Goal: Information Seeking & Learning: Learn about a topic

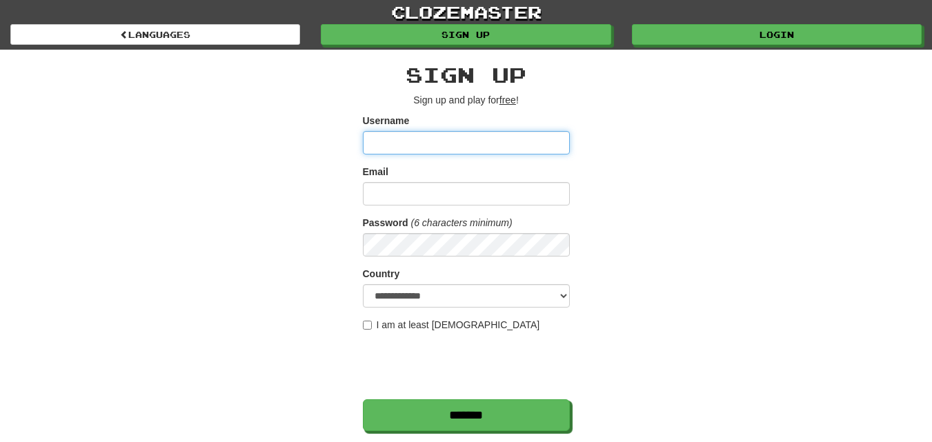
scroll to position [207, 0]
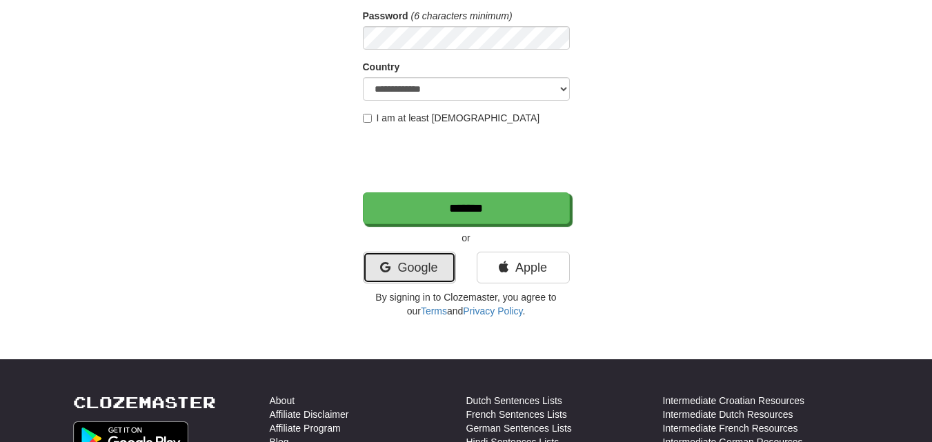
click at [394, 268] on link "Google" at bounding box center [409, 268] width 93 height 32
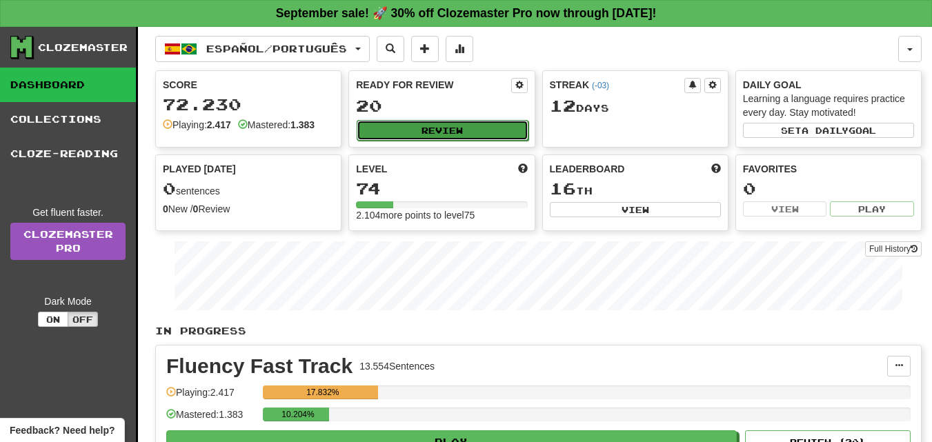
click at [445, 134] on button "Review" at bounding box center [442, 130] width 171 height 21
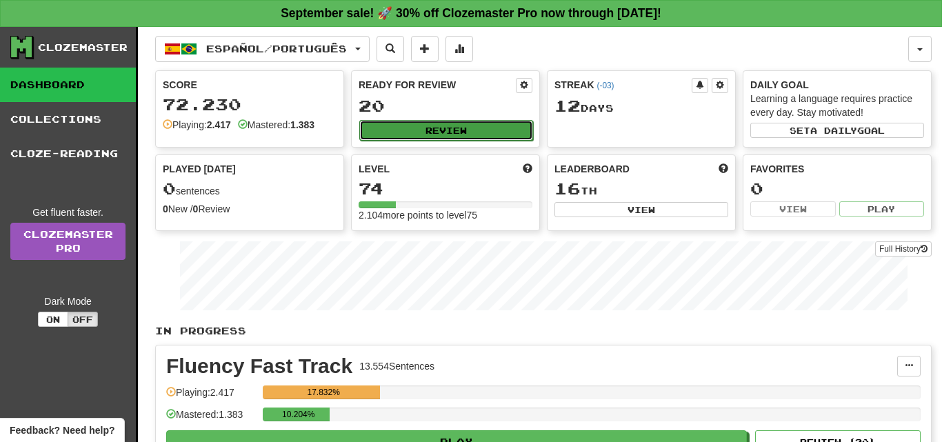
select select "**"
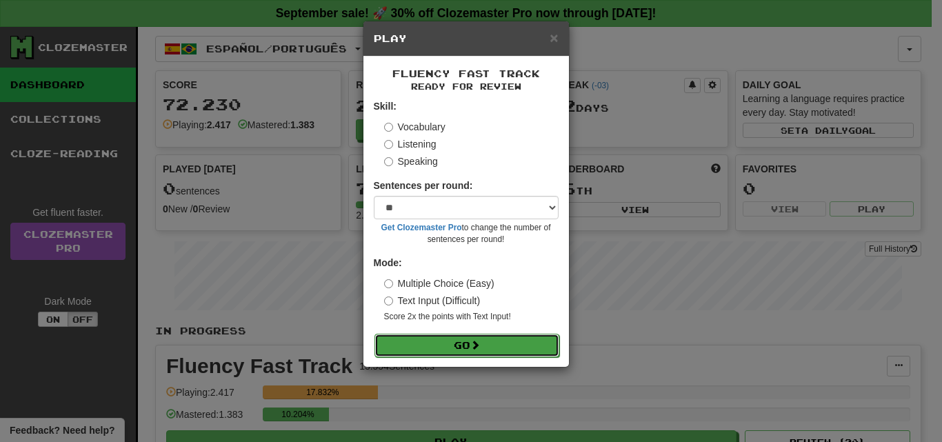
click at [471, 344] on button "Go" at bounding box center [466, 345] width 185 height 23
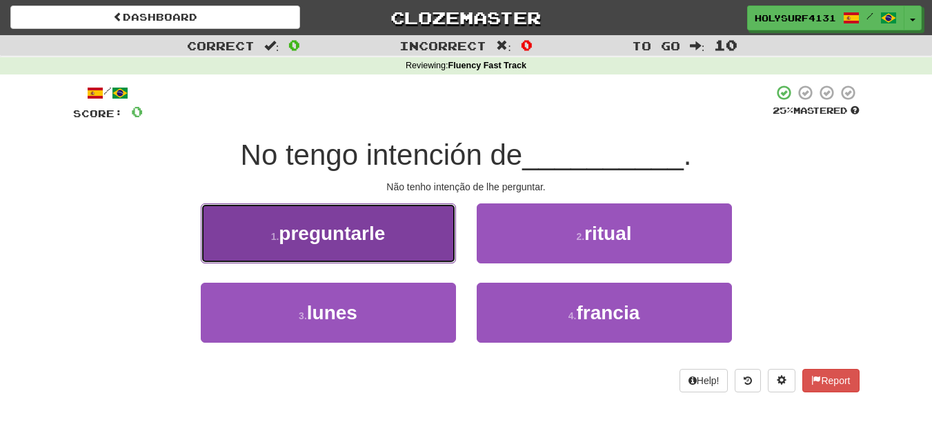
click at [361, 249] on button "1 . preguntarle" at bounding box center [328, 233] width 255 height 60
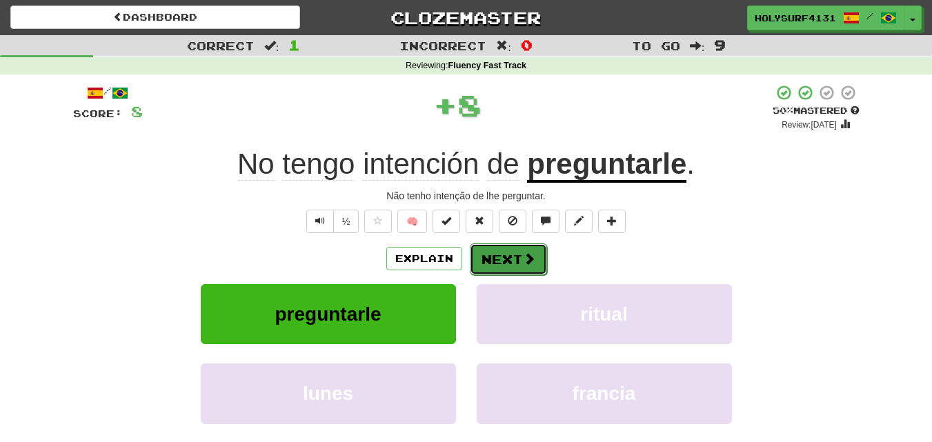
click at [528, 246] on button "Next" at bounding box center [508, 259] width 77 height 32
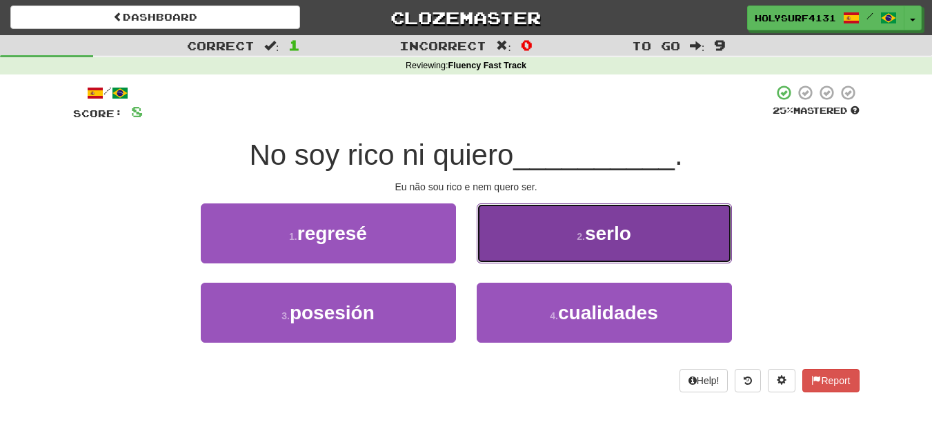
click at [522, 256] on button "2 . serlo" at bounding box center [604, 233] width 255 height 60
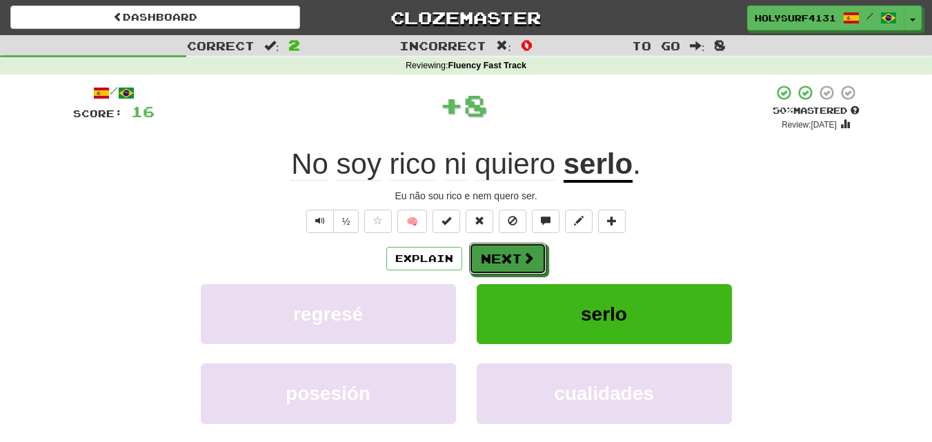
click at [522, 256] on span at bounding box center [528, 258] width 12 height 12
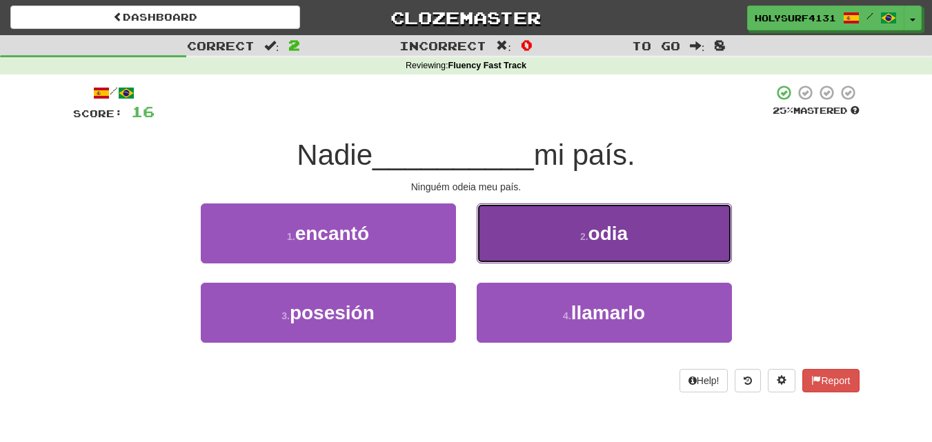
click at [537, 251] on button "2 . odia" at bounding box center [604, 233] width 255 height 60
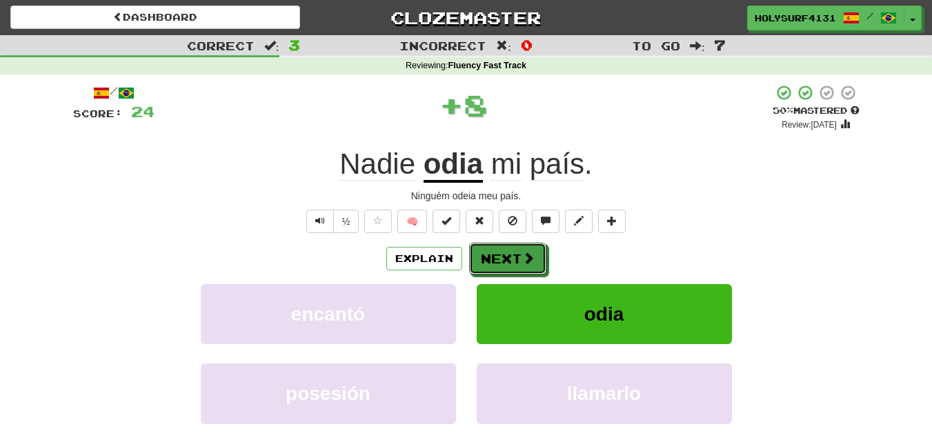
click at [537, 250] on button "Next" at bounding box center [507, 259] width 77 height 32
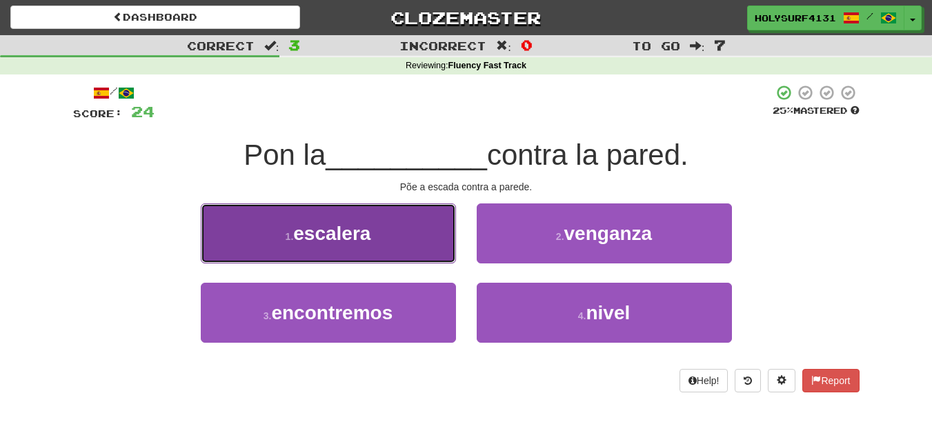
click at [395, 235] on button "1 . escalera" at bounding box center [328, 233] width 255 height 60
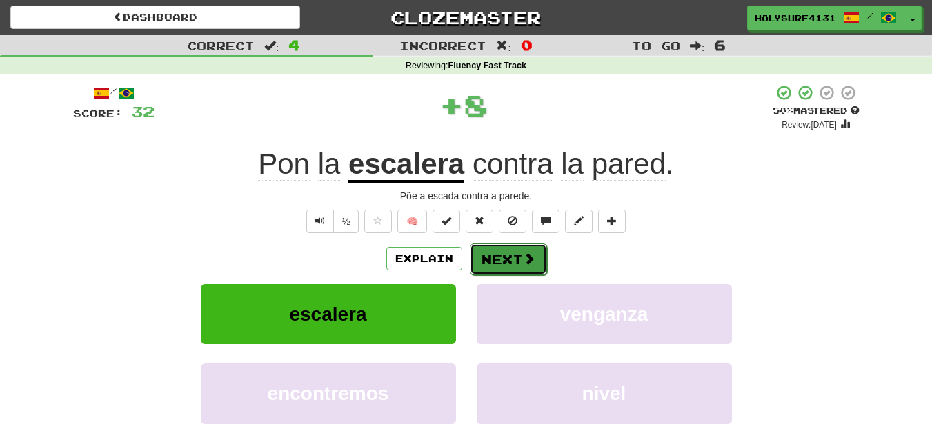
click at [523, 252] on span at bounding box center [529, 258] width 12 height 12
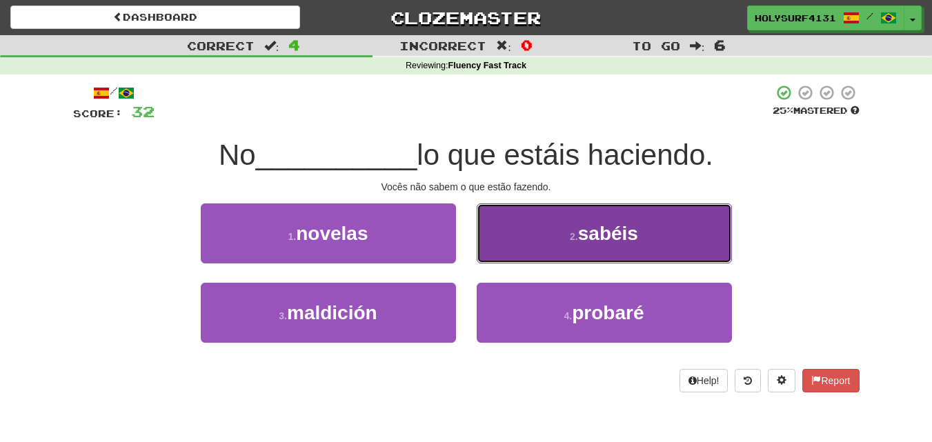
click at [521, 247] on button "2 . sabéis" at bounding box center [604, 233] width 255 height 60
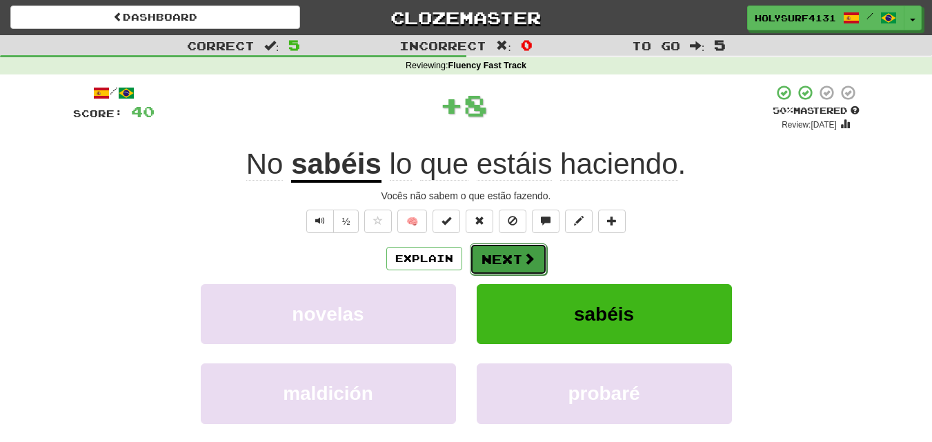
click at [519, 268] on button "Next" at bounding box center [508, 259] width 77 height 32
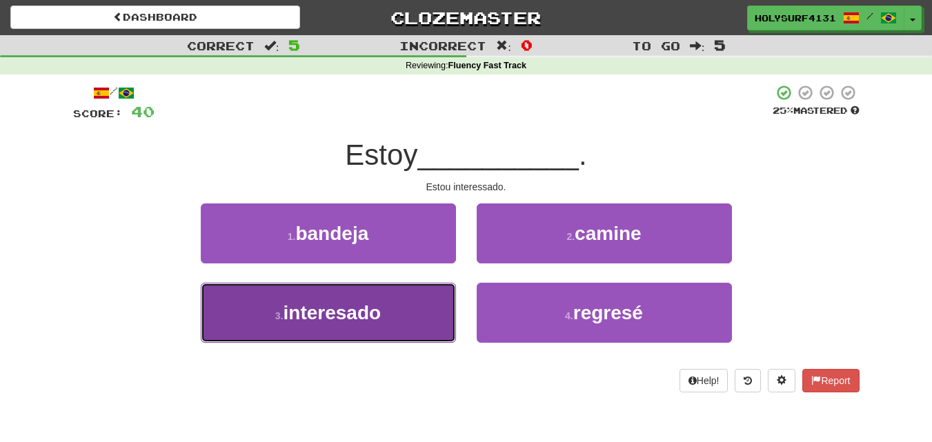
click at [416, 302] on button "3 . interesado" at bounding box center [328, 313] width 255 height 60
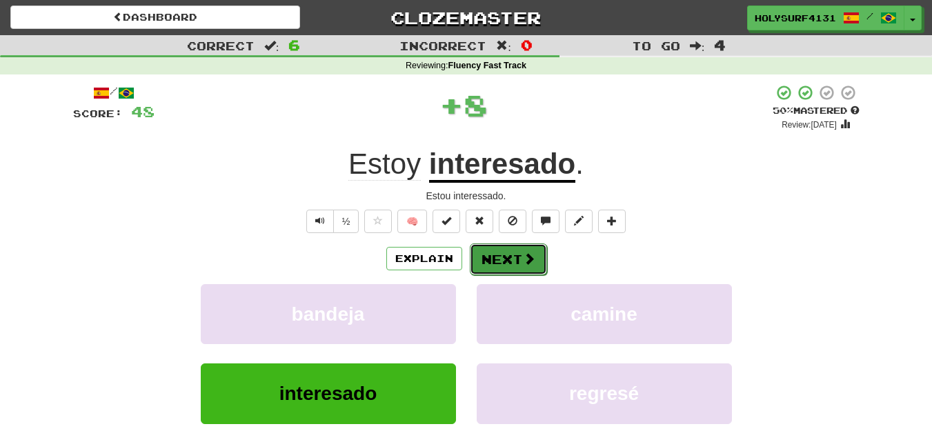
click at [492, 272] on button "Next" at bounding box center [508, 259] width 77 height 32
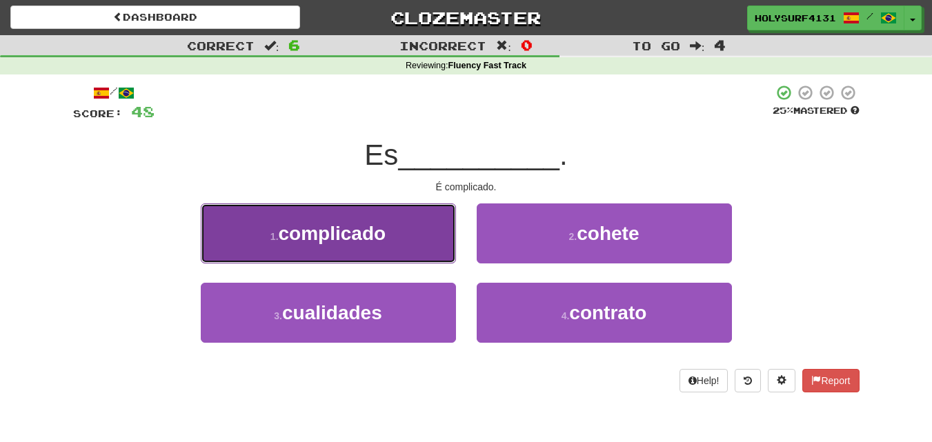
click at [394, 246] on button "1 . complicado" at bounding box center [328, 233] width 255 height 60
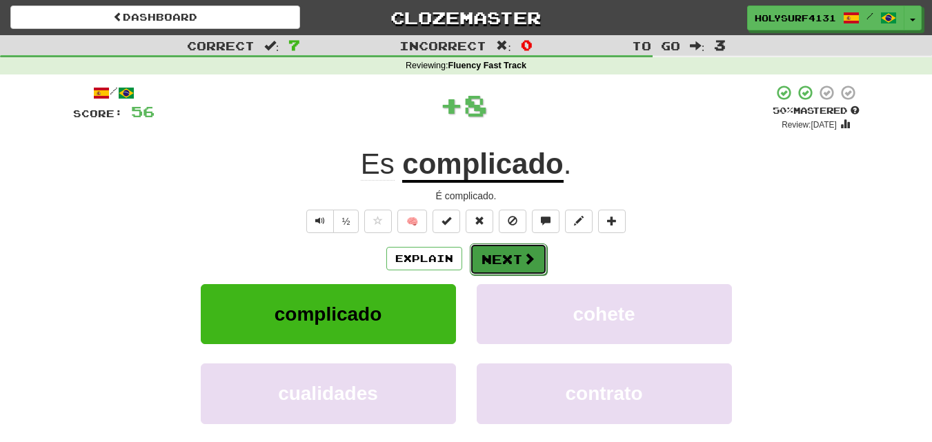
click at [521, 257] on button "Next" at bounding box center [508, 259] width 77 height 32
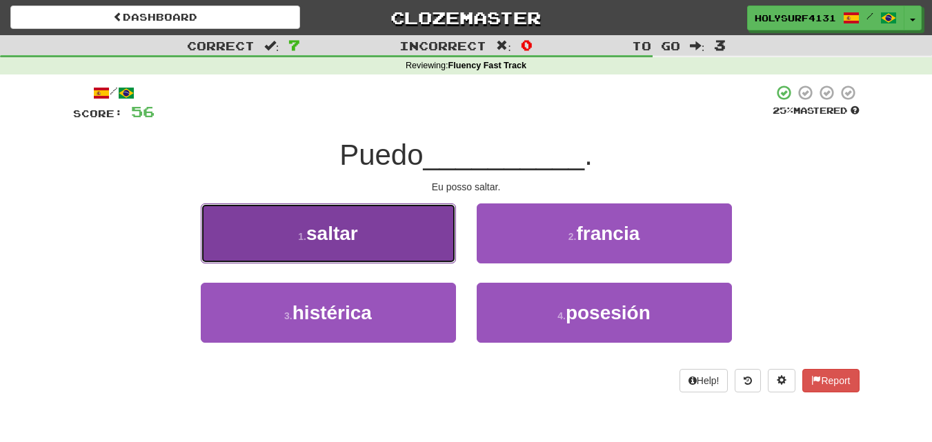
click at [412, 246] on button "1 . saltar" at bounding box center [328, 233] width 255 height 60
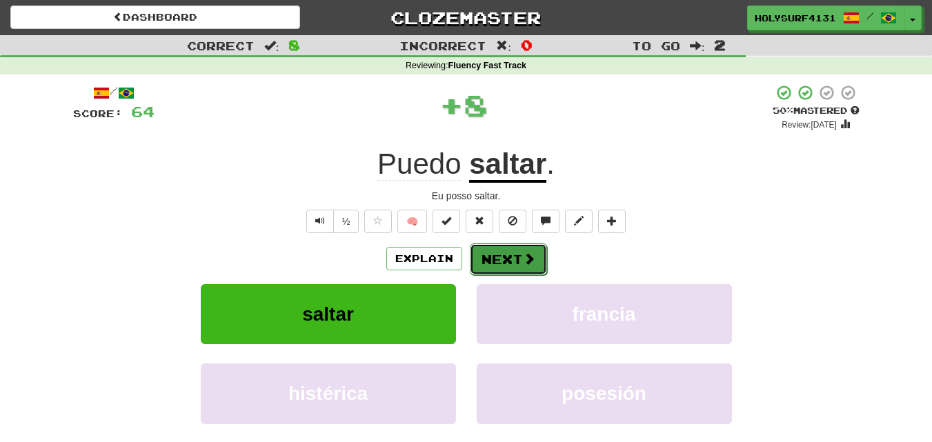
click at [523, 253] on span at bounding box center [529, 258] width 12 height 12
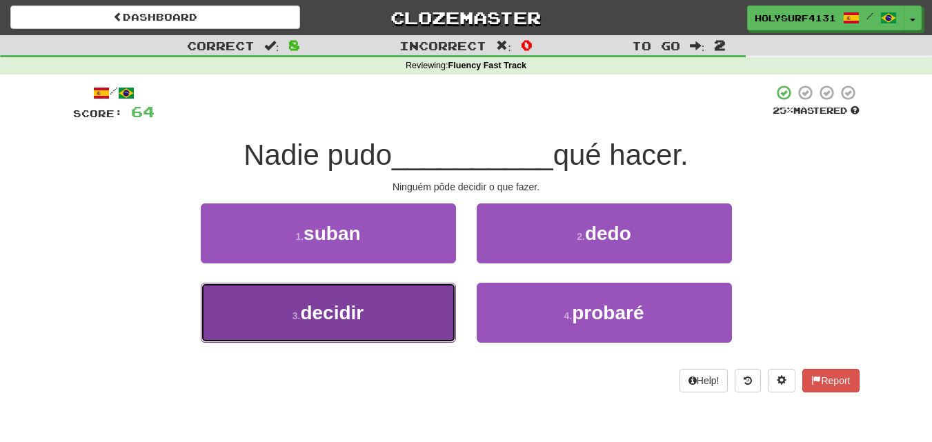
click at [408, 306] on button "3 . decidir" at bounding box center [328, 313] width 255 height 60
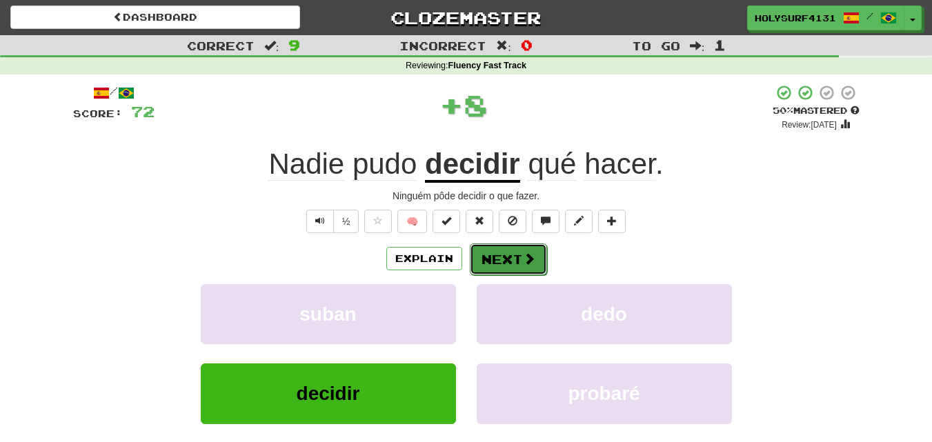
click at [505, 264] on button "Next" at bounding box center [508, 259] width 77 height 32
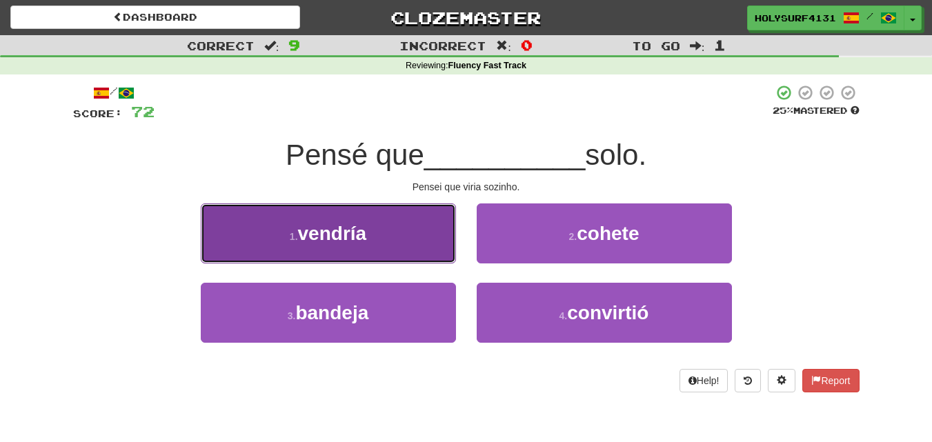
click at [437, 258] on button "1 . vendría" at bounding box center [328, 233] width 255 height 60
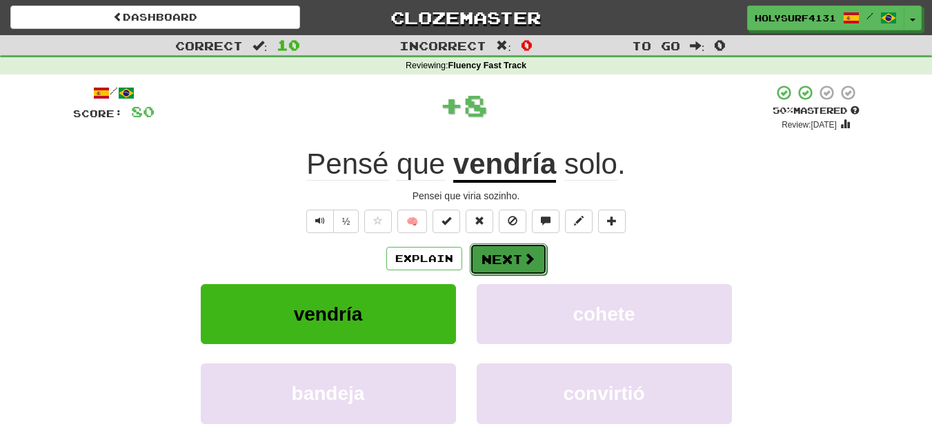
click at [520, 257] on button "Next" at bounding box center [508, 259] width 77 height 32
